Goal: Task Accomplishment & Management: Complete application form

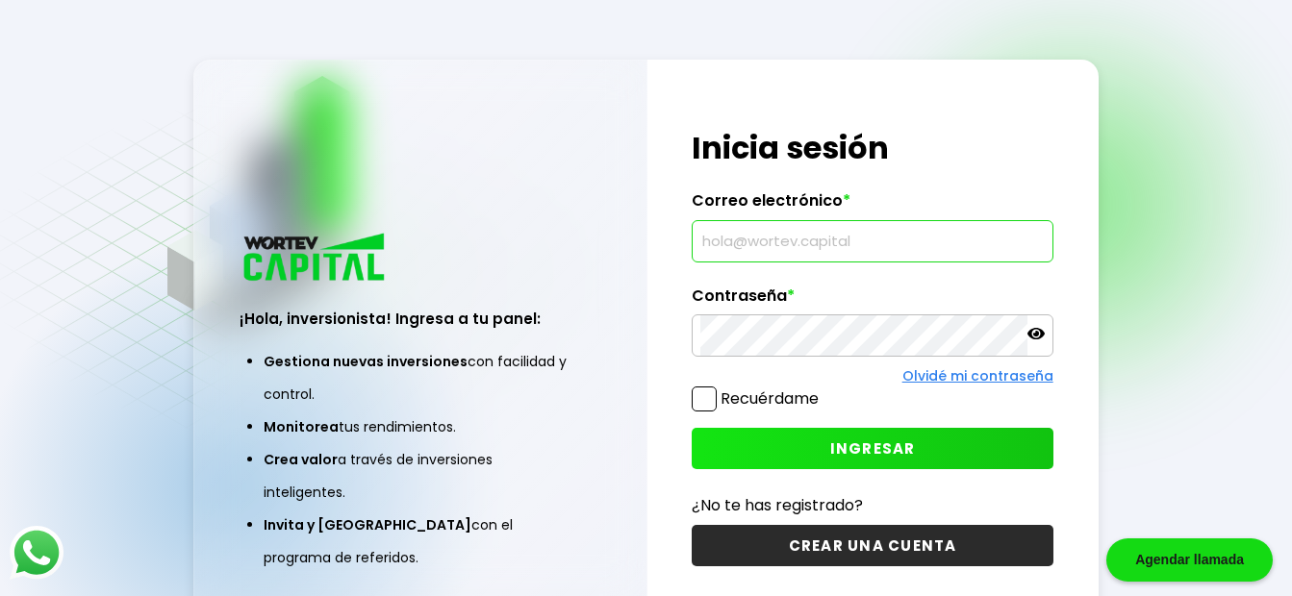
click at [749, 234] on input "text" at bounding box center [871, 241] width 343 height 40
type input "[EMAIL_ADDRESS][DOMAIN_NAME]"
click at [829, 444] on button "INGRESAR" at bounding box center [872, 448] width 361 height 41
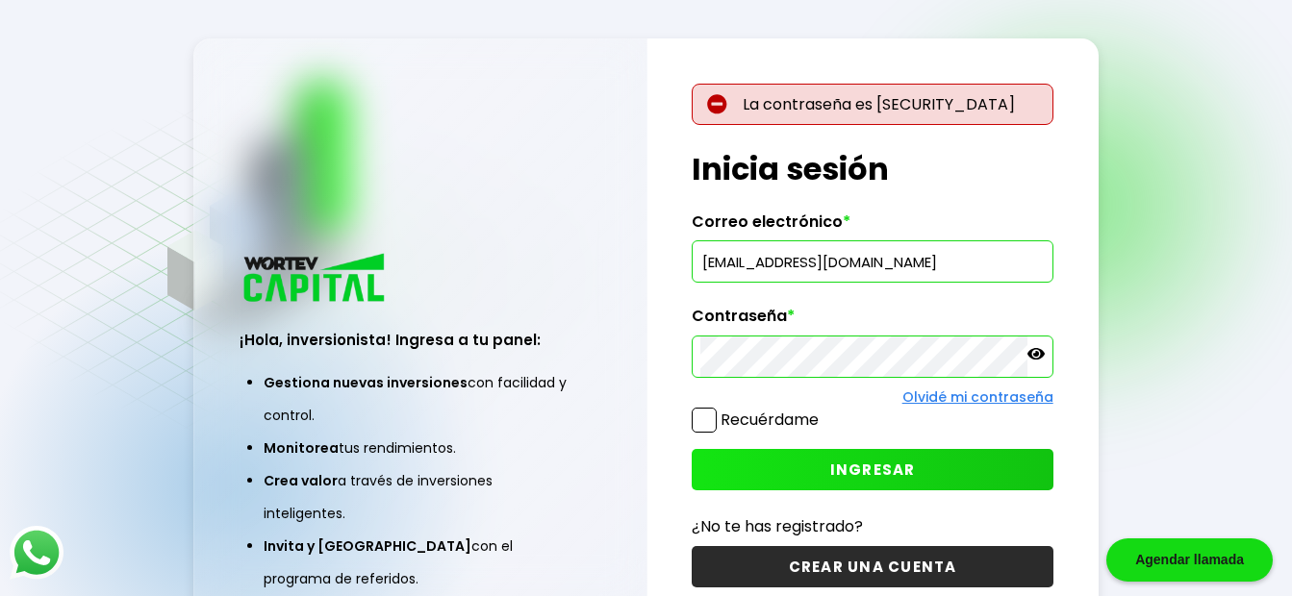
click at [1033, 357] on icon at bounding box center [1035, 353] width 17 height 17
click at [660, 360] on div "La contraseña es [SECURITY_DATA] ¡Hola, inversionista! Ingresa tus credenciales…" at bounding box center [872, 347] width 451 height 619
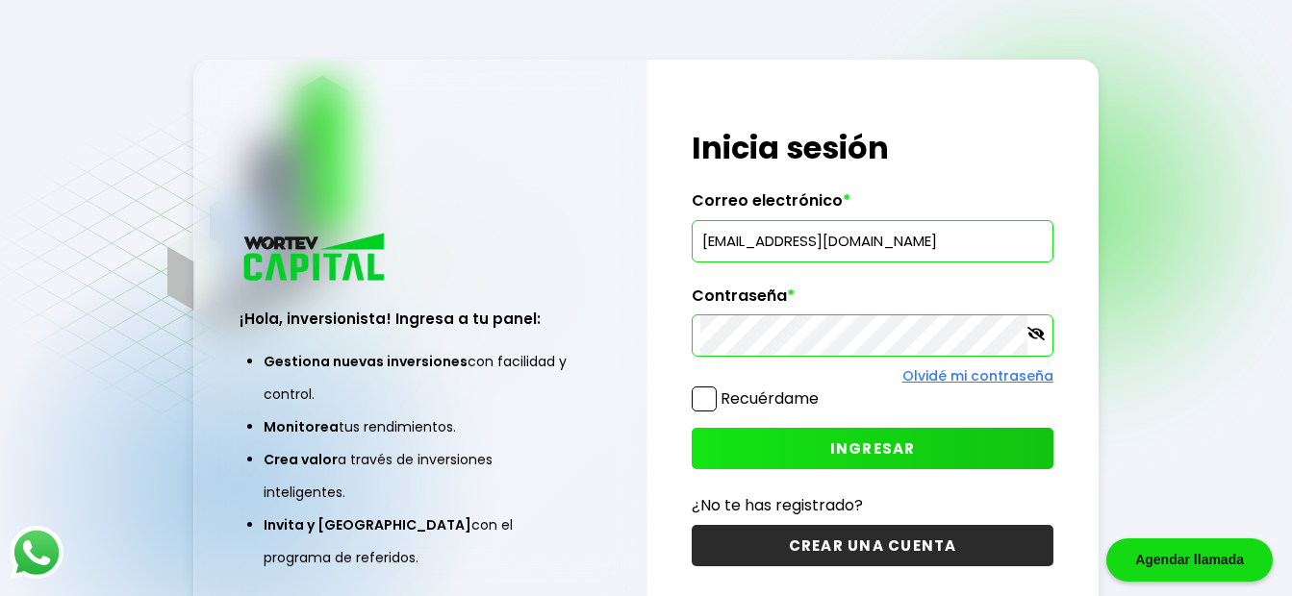
click at [878, 440] on span "INGRESAR" at bounding box center [873, 449] width 86 height 20
